Goal: Information Seeking & Learning: Learn about a topic

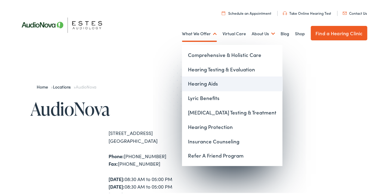
click at [207, 81] on link "Hearing Aids" at bounding box center [232, 82] width 101 height 14
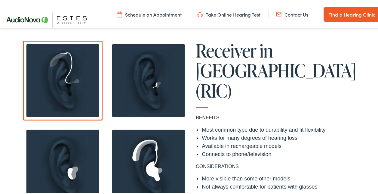
scroll to position [490, 0]
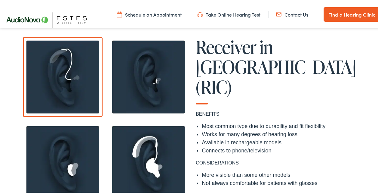
click at [152, 83] on img at bounding box center [149, 76] width 80 height 80
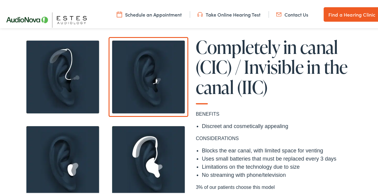
click at [69, 137] on img at bounding box center [63, 161] width 80 height 80
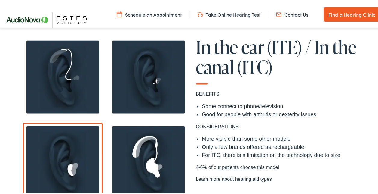
click at [136, 144] on img at bounding box center [149, 161] width 80 height 80
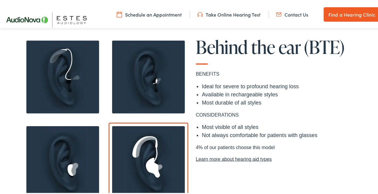
click at [79, 140] on img at bounding box center [63, 161] width 80 height 80
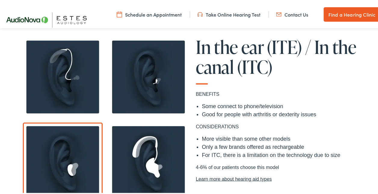
click at [127, 90] on img at bounding box center [149, 76] width 80 height 80
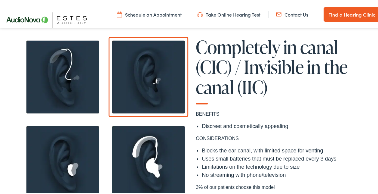
click at [89, 88] on img at bounding box center [63, 76] width 80 height 80
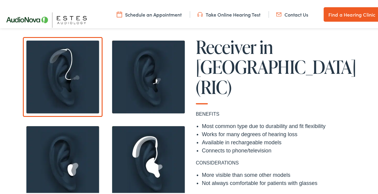
click at [125, 85] on img at bounding box center [149, 76] width 80 height 80
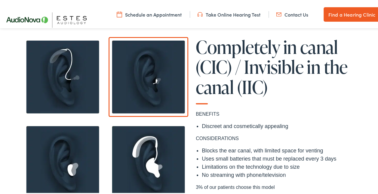
click at [63, 83] on img at bounding box center [63, 76] width 80 height 80
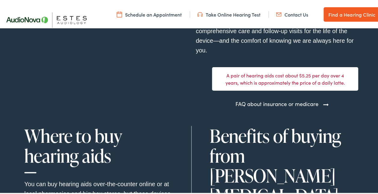
scroll to position [1238, 0]
